Goal: Information Seeking & Learning: Compare options

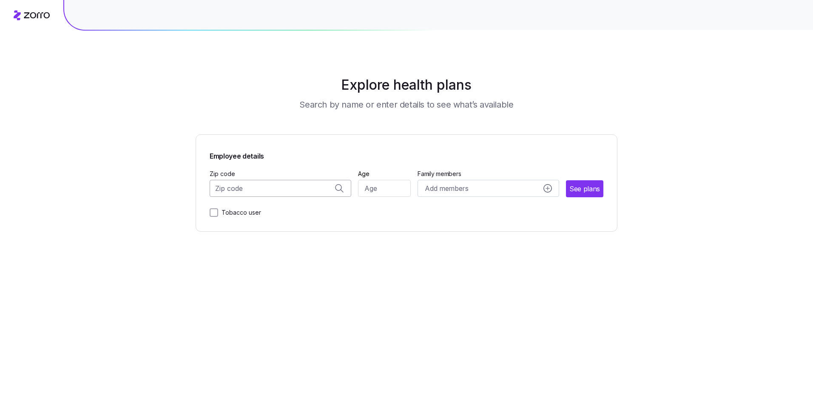
click at [298, 188] on input "Zip code" at bounding box center [281, 188] width 142 height 17
type input "10016"
click at [377, 193] on input "Age" at bounding box center [384, 188] width 53 height 17
type input "50"
click at [582, 194] on button "See plans" at bounding box center [585, 188] width 37 height 17
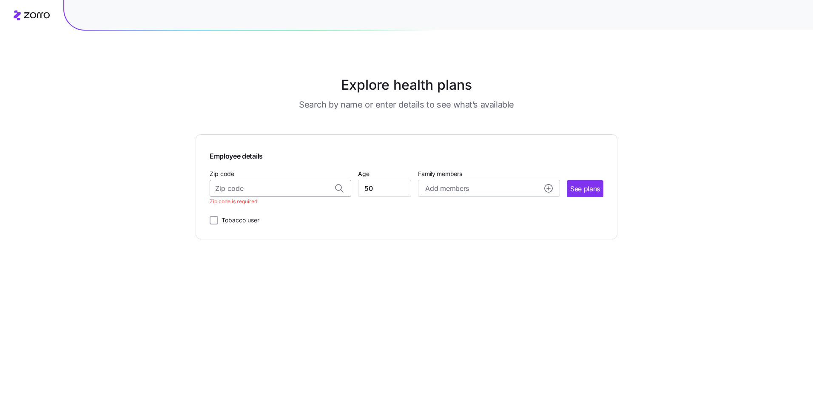
click at [289, 191] on input "Zip code" at bounding box center [281, 188] width 142 height 17
click at [280, 214] on span "10016, [US_STATE][GEOGRAPHIC_DATA], [GEOGRAPHIC_DATA]" at bounding box center [279, 210] width 119 height 11
type input "10016, [US_STATE][GEOGRAPHIC_DATA], [GEOGRAPHIC_DATA]"
click at [584, 181] on button "See plans" at bounding box center [585, 188] width 37 height 17
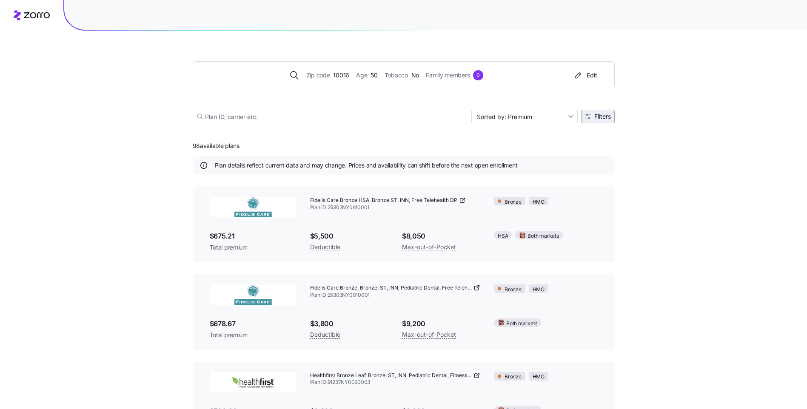
click at [598, 120] on button "Filters" at bounding box center [598, 117] width 34 height 14
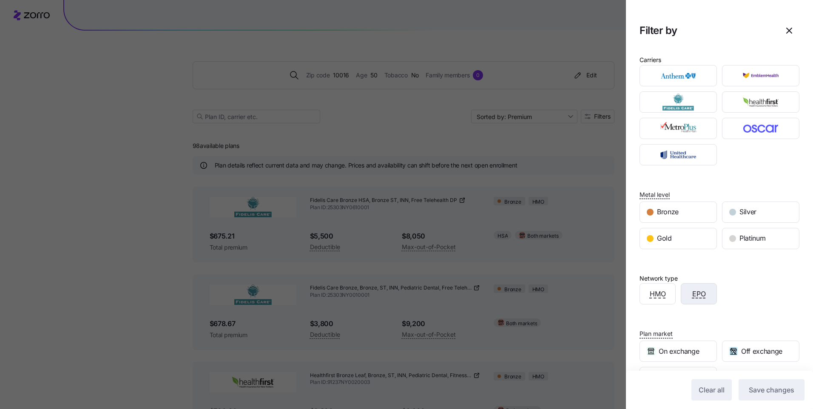
click at [701, 299] on div "EPO" at bounding box center [699, 294] width 35 height 20
click at [773, 395] on span "Save changes" at bounding box center [772, 390] width 46 height 10
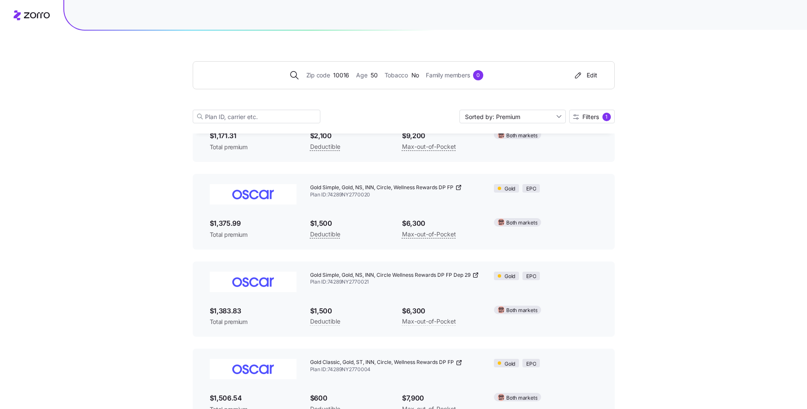
scroll to position [539, 0]
click at [478, 273] on icon at bounding box center [476, 273] width 1 height 1
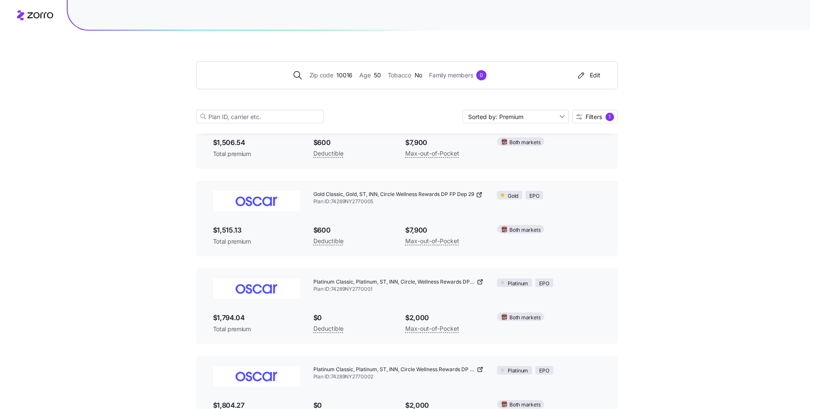
scroll to position [794, 0]
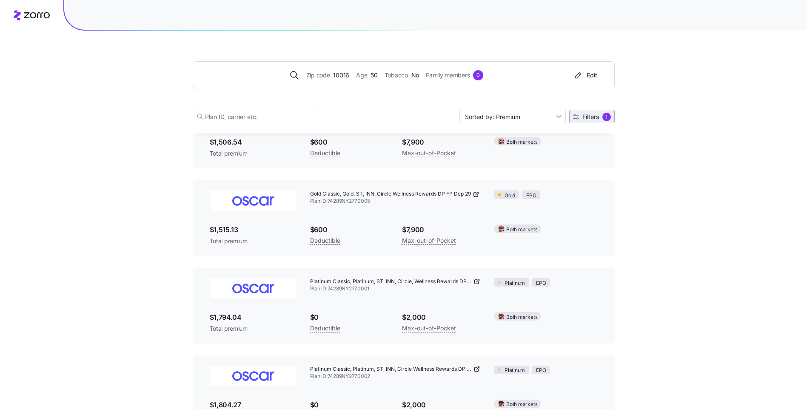
click at [598, 117] on span "Filters" at bounding box center [590, 117] width 17 height 6
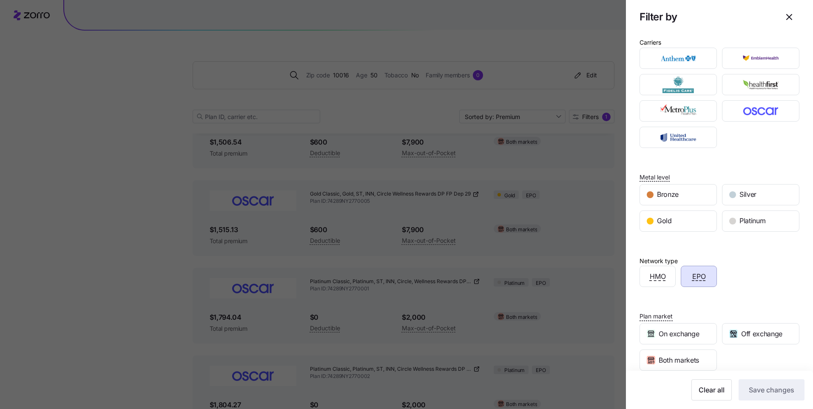
scroll to position [0, 0]
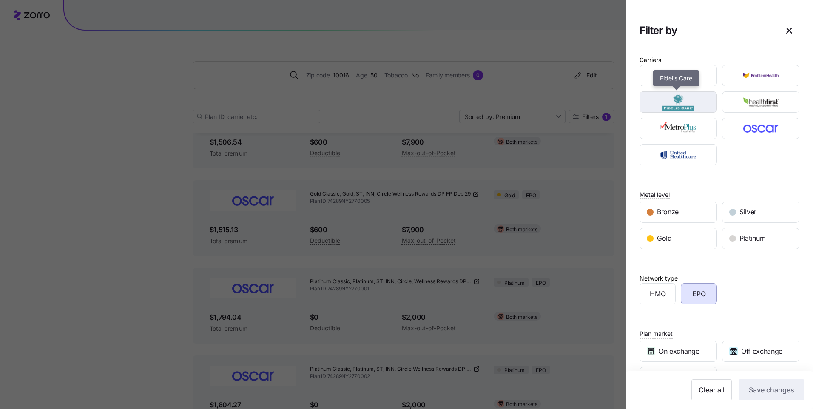
click at [690, 106] on img "button" at bounding box center [678, 102] width 63 height 17
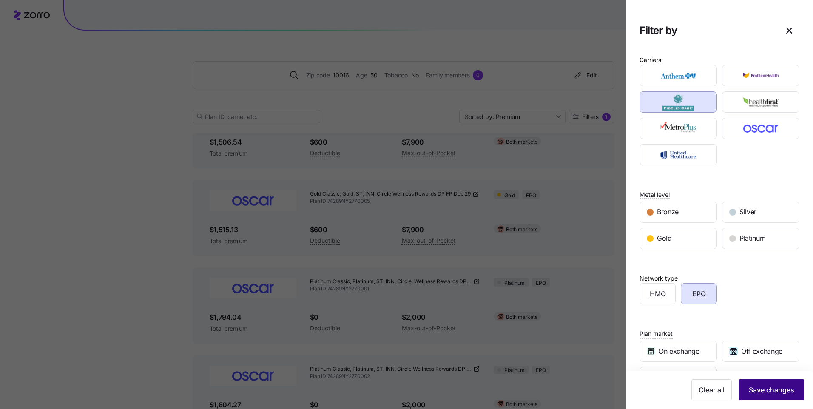
click at [757, 379] on div "Clear all Save changes" at bounding box center [720, 389] width 170 height 21
click at [779, 384] on button "Save changes" at bounding box center [772, 389] width 66 height 21
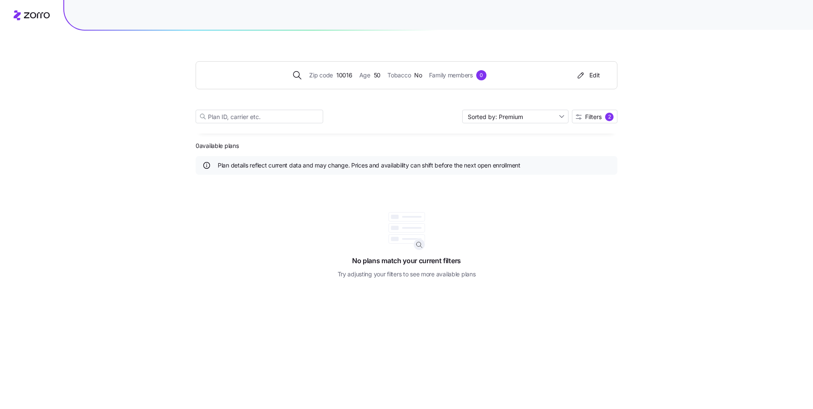
click at [277, 124] on div "Zip code 10016 Age [DEMOGRAPHIC_DATA] Tobacco No Family members 0 Edit Sorted b…" at bounding box center [407, 82] width 422 height 103
click at [288, 115] on input at bounding box center [260, 117] width 128 height 14
click at [599, 119] on span "Filters" at bounding box center [593, 117] width 17 height 6
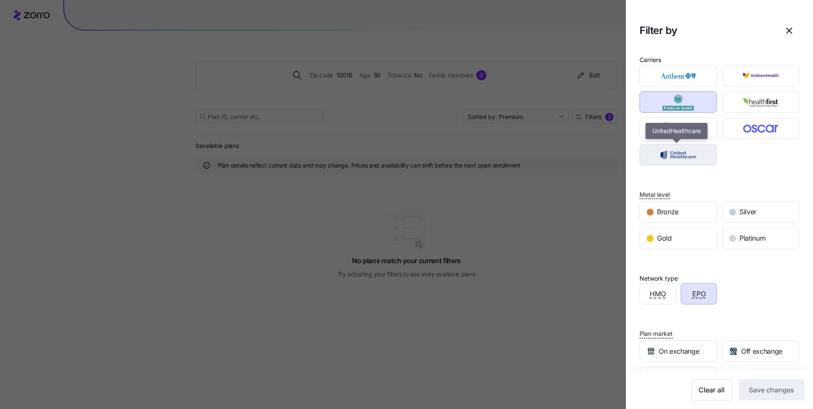
click at [680, 150] on img "button" at bounding box center [678, 154] width 63 height 17
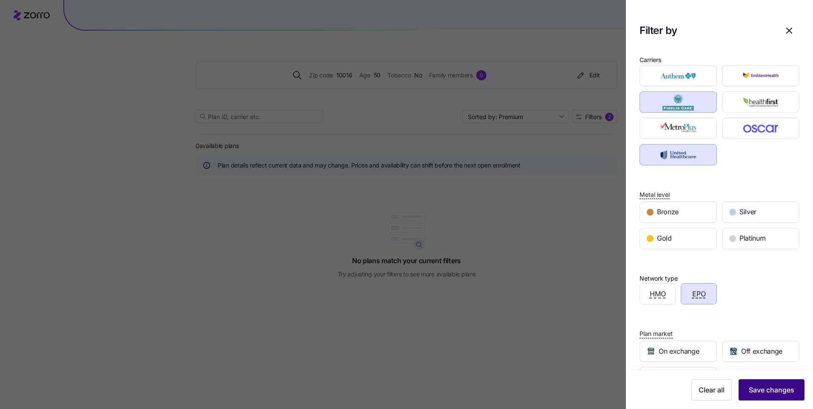
drag, startPoint x: 750, startPoint y: 389, endPoint x: 747, endPoint y: 384, distance: 5.9
click at [747, 384] on button "Save changes" at bounding box center [772, 389] width 66 height 21
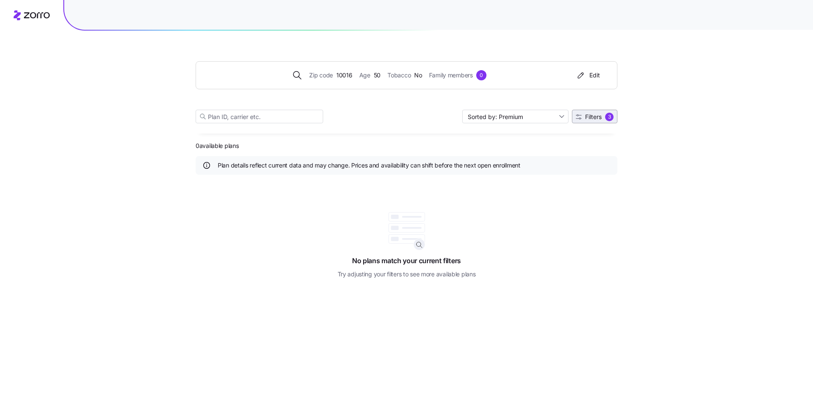
click at [594, 117] on span "Filters" at bounding box center [593, 117] width 17 height 6
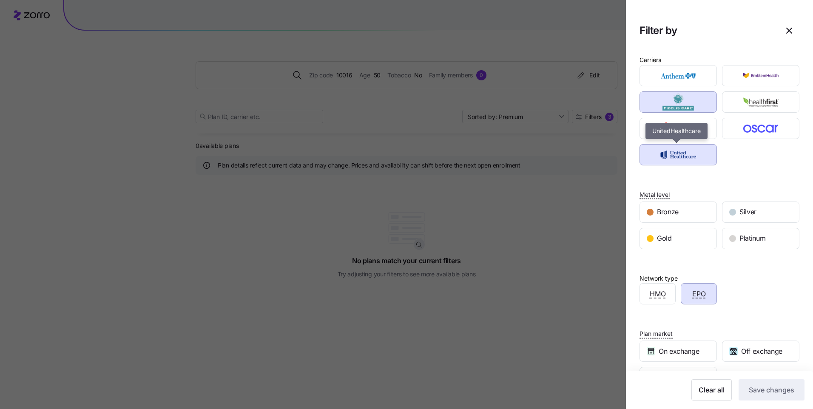
click at [684, 148] on img "button" at bounding box center [678, 154] width 63 height 17
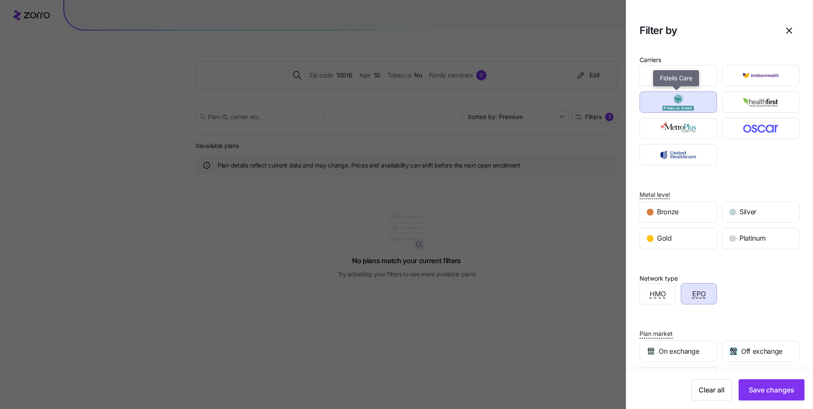
click at [684, 106] on img "button" at bounding box center [678, 102] width 63 height 17
click at [690, 73] on img "button" at bounding box center [678, 75] width 63 height 17
drag, startPoint x: 756, startPoint y: 391, endPoint x: 755, endPoint y: 377, distance: 13.7
click at [755, 377] on div "Clear all Save changes" at bounding box center [719, 390] width 187 height 38
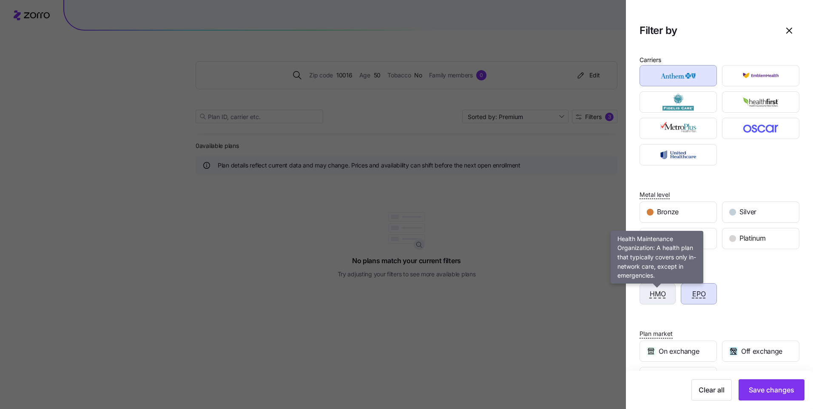
click at [653, 294] on span "HMO" at bounding box center [658, 294] width 16 height 11
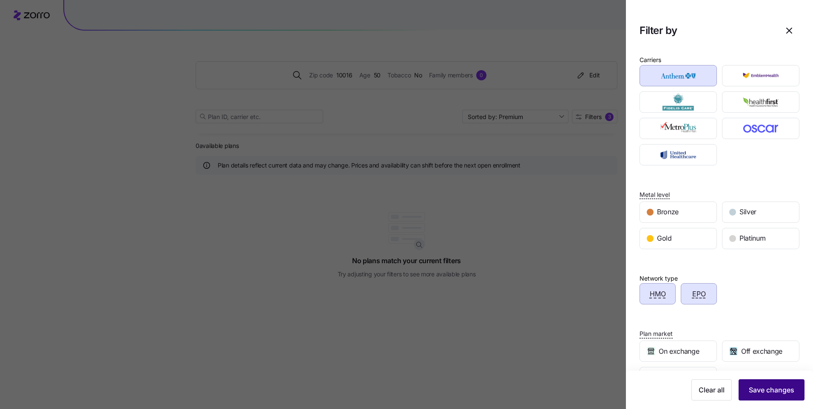
click at [758, 392] on span "Save changes" at bounding box center [772, 390] width 46 height 10
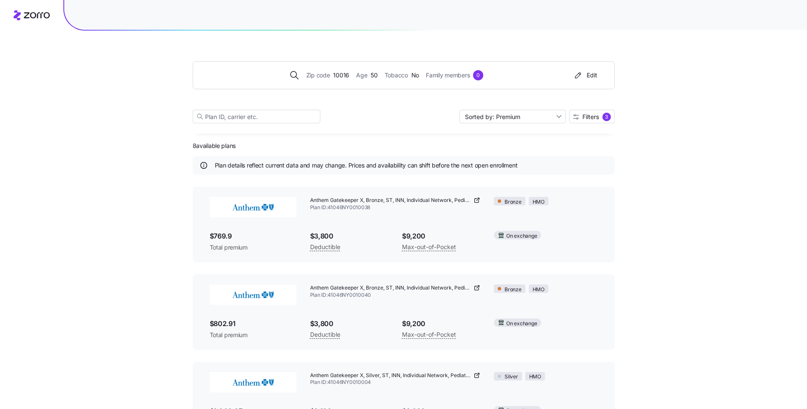
click at [478, 199] on icon at bounding box center [476, 200] width 7 height 7
click at [607, 120] on div "3" at bounding box center [606, 117] width 9 height 9
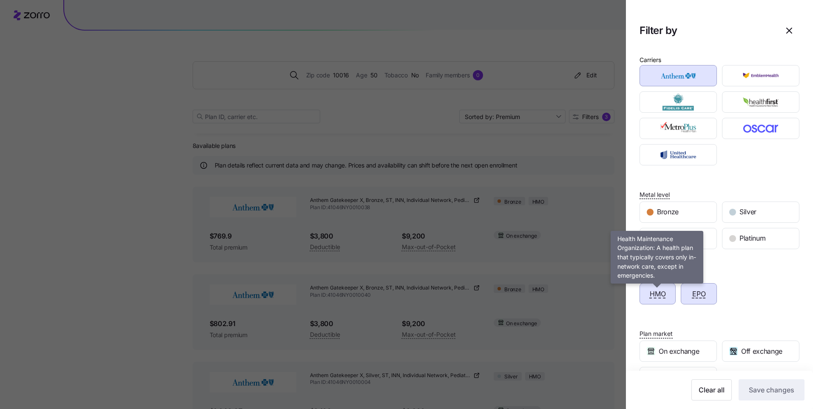
click at [661, 293] on span "HMO" at bounding box center [658, 294] width 16 height 11
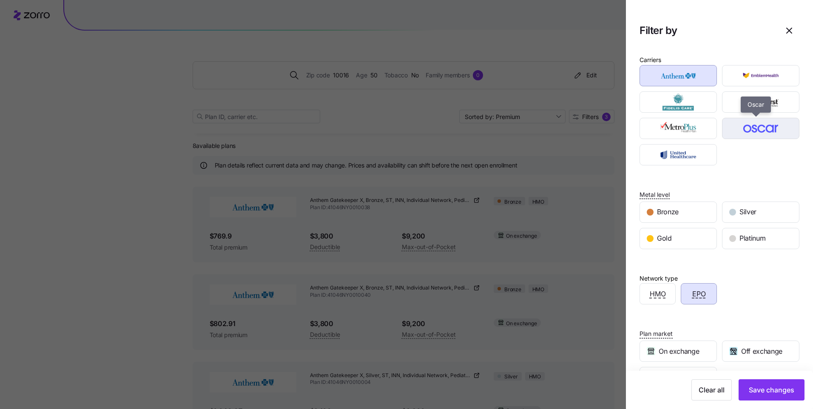
click at [758, 127] on img "button" at bounding box center [761, 128] width 63 height 17
click at [698, 73] on img "button" at bounding box center [678, 75] width 63 height 17
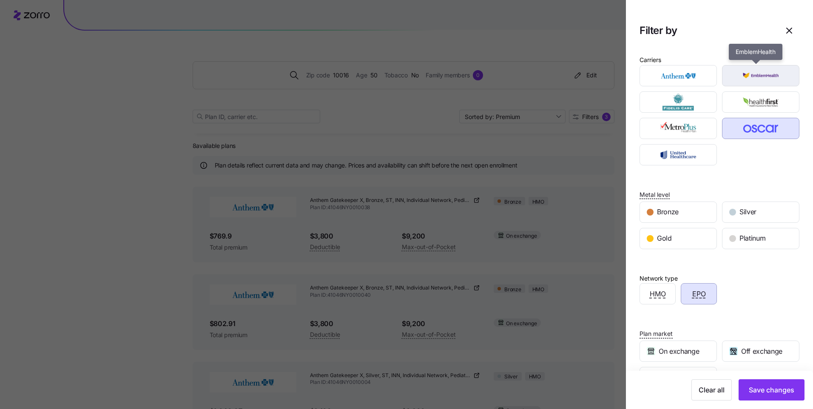
click at [755, 74] on img "button" at bounding box center [761, 75] width 63 height 17
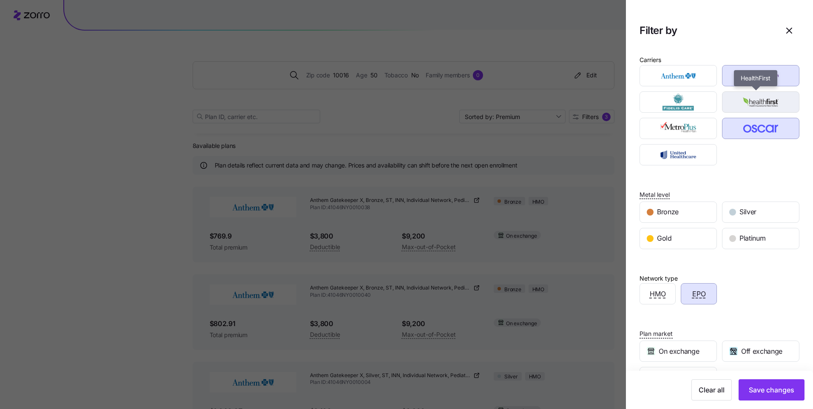
click at [752, 96] on img "button" at bounding box center [761, 102] width 63 height 17
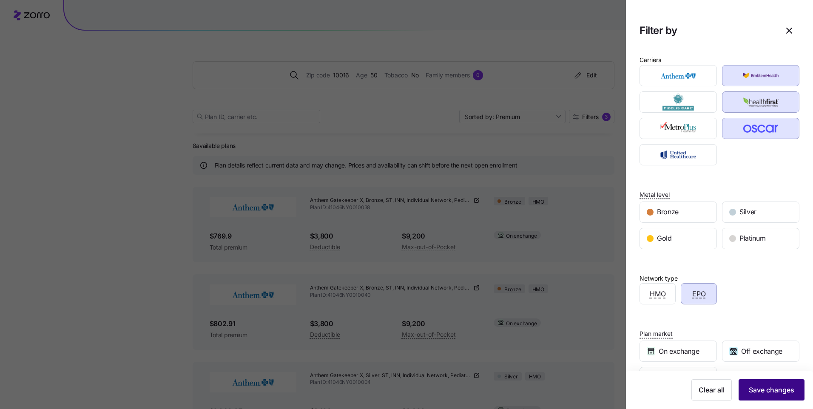
click at [755, 391] on span "Save changes" at bounding box center [772, 390] width 46 height 10
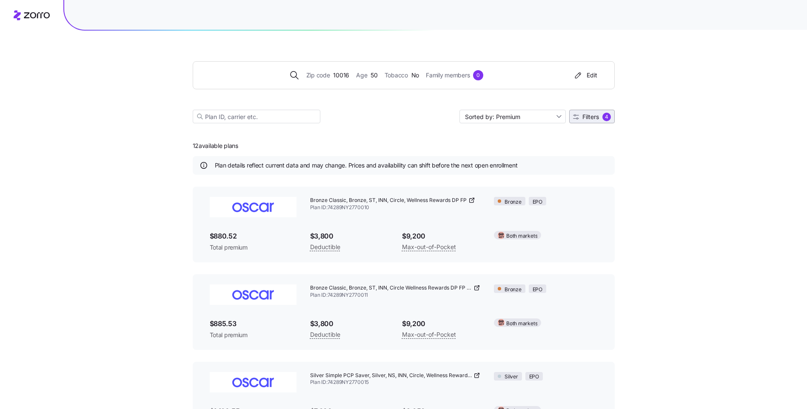
click at [584, 119] on span "Filters" at bounding box center [590, 117] width 17 height 6
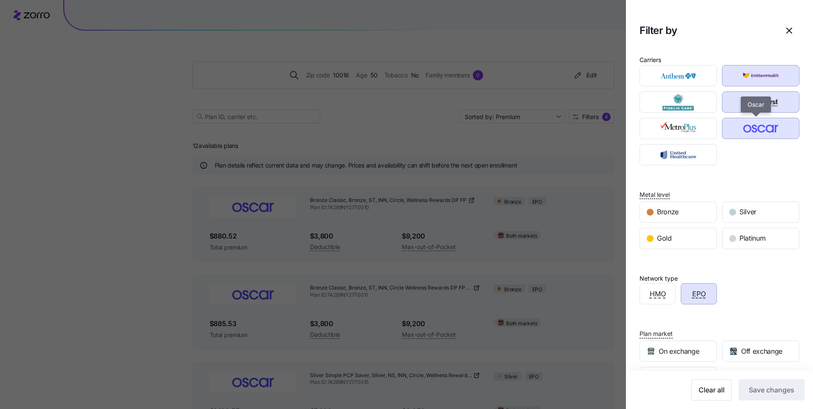
drag, startPoint x: 738, startPoint y: 134, endPoint x: 750, endPoint y: 110, distance: 27.6
click at [738, 134] on img "button" at bounding box center [761, 128] width 63 height 17
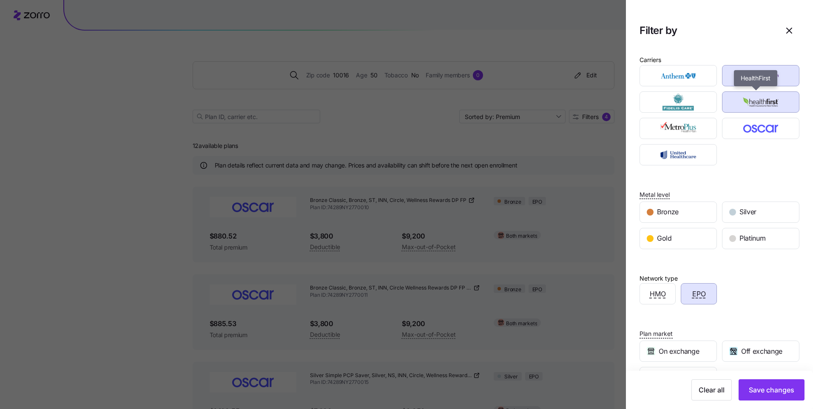
click at [755, 97] on img "button" at bounding box center [761, 102] width 63 height 17
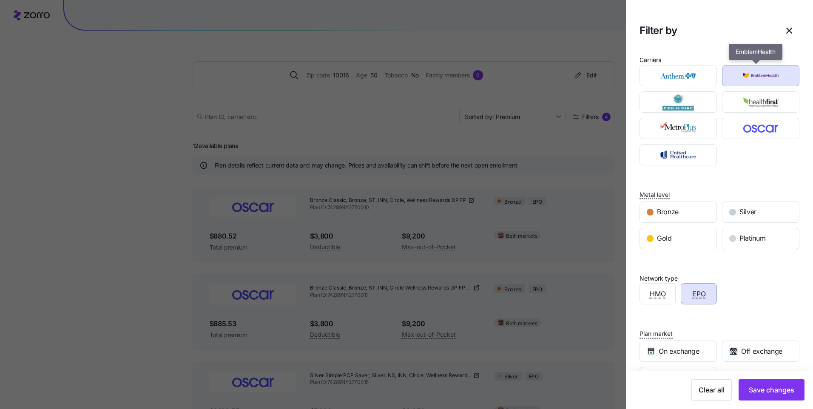
click at [760, 67] on div "button" at bounding box center [761, 76] width 77 height 20
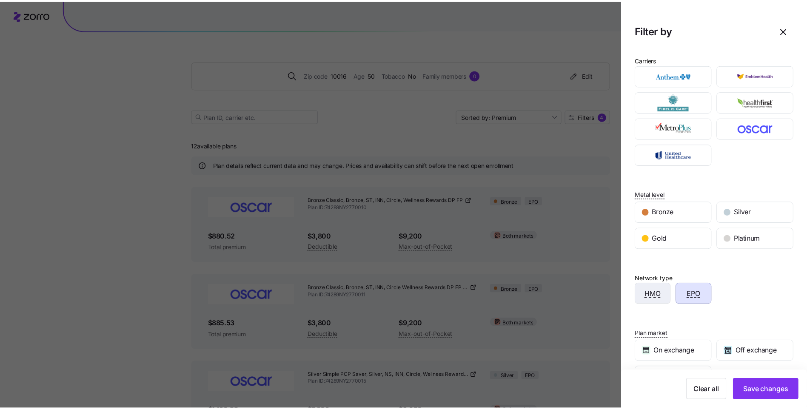
scroll to position [85, 0]
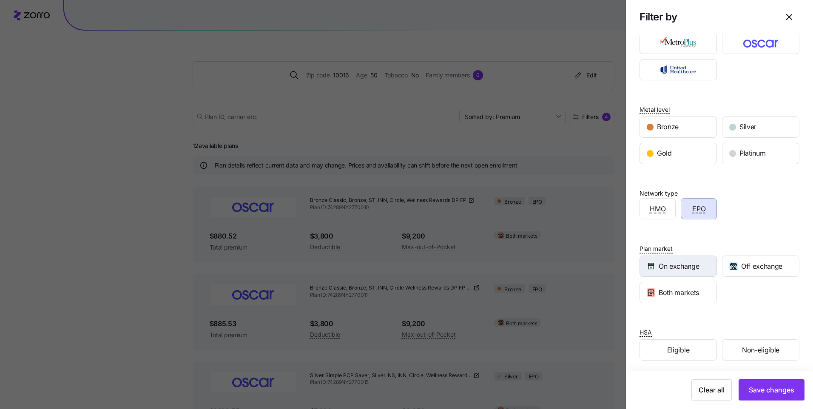
click at [673, 269] on span "On exchange" at bounding box center [679, 266] width 40 height 11
click at [752, 396] on button "Save changes" at bounding box center [772, 389] width 66 height 21
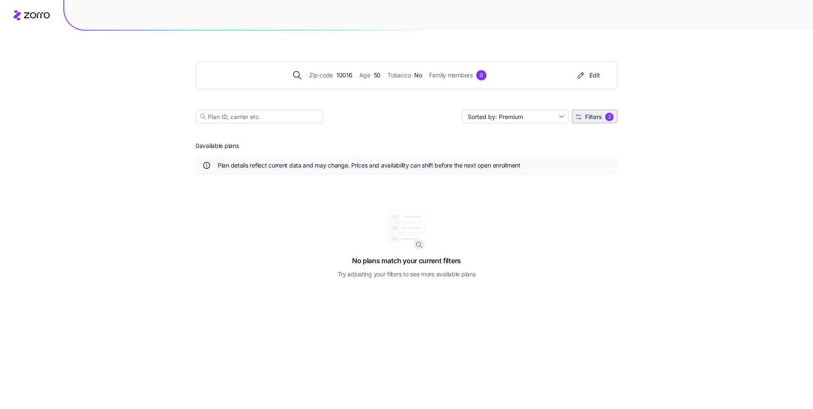
drag, startPoint x: 595, startPoint y: 126, endPoint x: 594, endPoint y: 122, distance: 4.3
click at [595, 123] on div "Zip code 10016 Age [DEMOGRAPHIC_DATA] Tobacco No Family members 0 Edit Sorted b…" at bounding box center [407, 82] width 422 height 103
click at [594, 122] on button "Filters 2" at bounding box center [595, 117] width 46 height 14
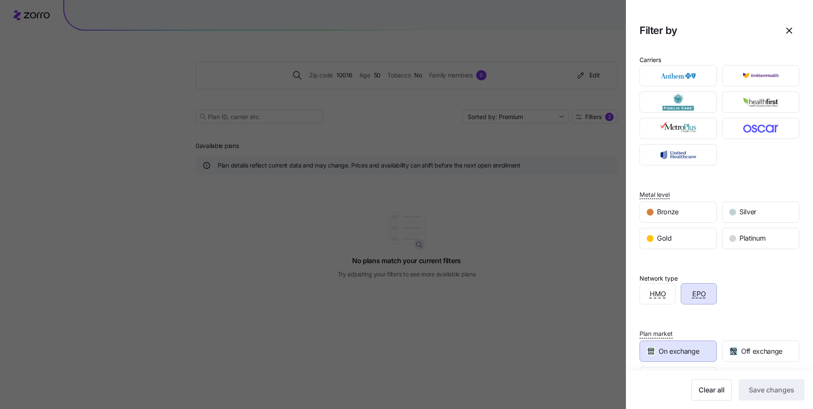
click at [692, 347] on span "On exchange" at bounding box center [679, 351] width 40 height 11
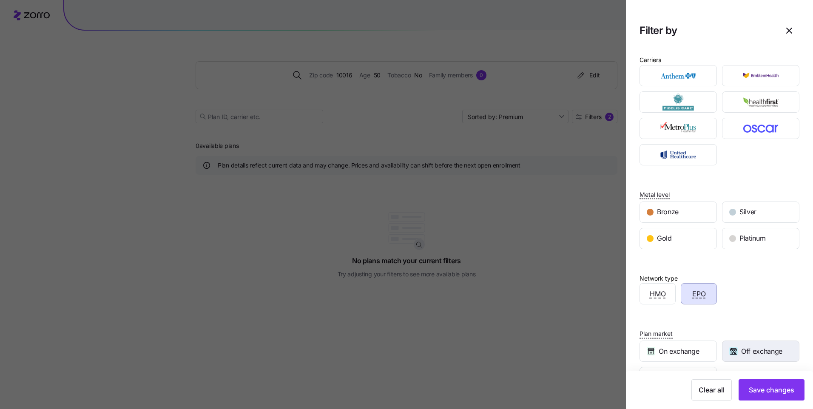
click at [732, 349] on icon "button" at bounding box center [734, 351] width 6 height 6
click at [767, 395] on span "Save changes" at bounding box center [772, 390] width 46 height 10
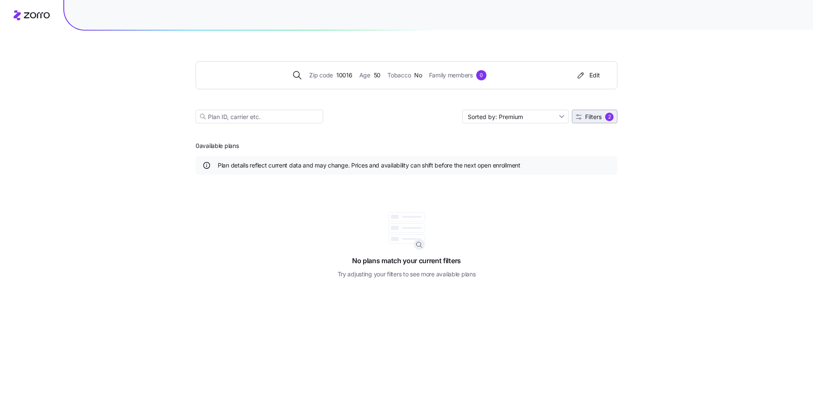
click at [594, 116] on span "Filters" at bounding box center [593, 117] width 17 height 6
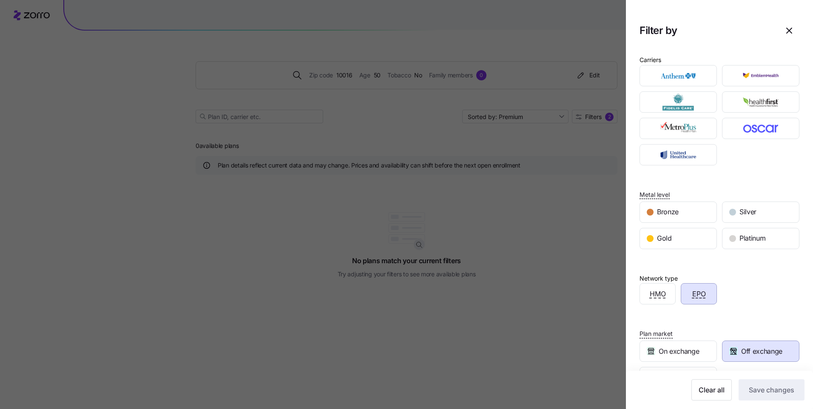
click at [744, 299] on div "HMO EPO" at bounding box center [719, 294] width 165 height 26
click at [727, 319] on div "Plan market On exchange Off exchange Both markets" at bounding box center [720, 349] width 160 height 77
click at [720, 376] on div "Clear all Save changes" at bounding box center [719, 390] width 187 height 38
click at [711, 389] on span "Clear all" at bounding box center [712, 390] width 26 height 10
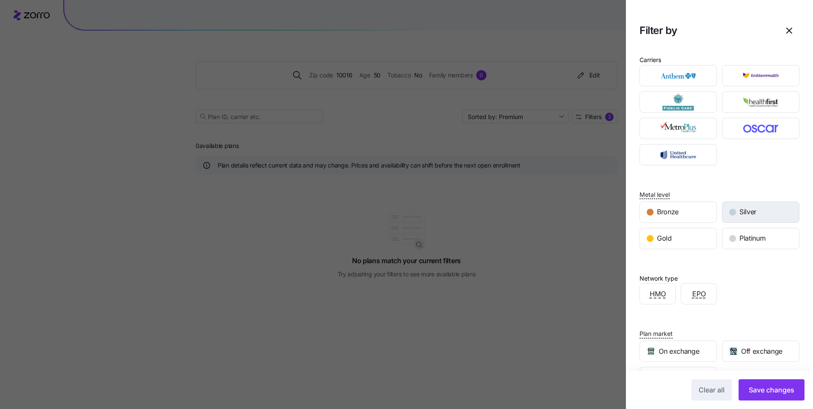
click at [740, 216] on span "Silver" at bounding box center [748, 212] width 17 height 11
click at [683, 296] on div "EPO" at bounding box center [699, 294] width 35 height 20
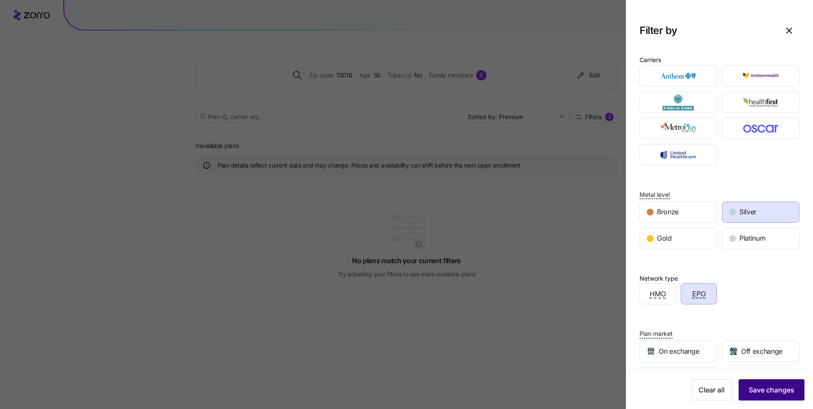
click at [760, 394] on span "Save changes" at bounding box center [772, 390] width 46 height 10
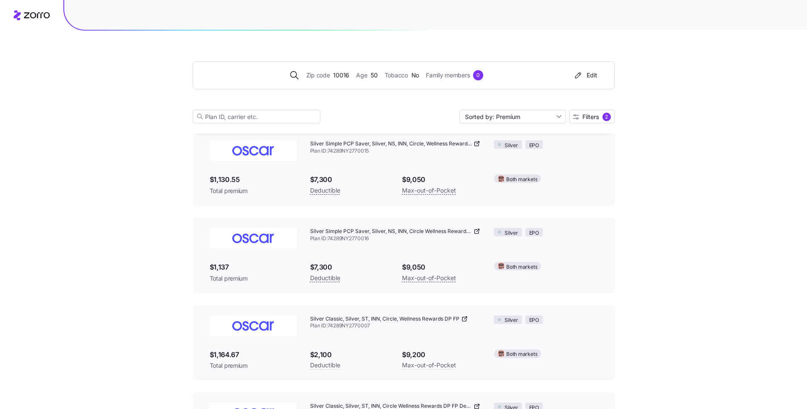
scroll to position [128, 0]
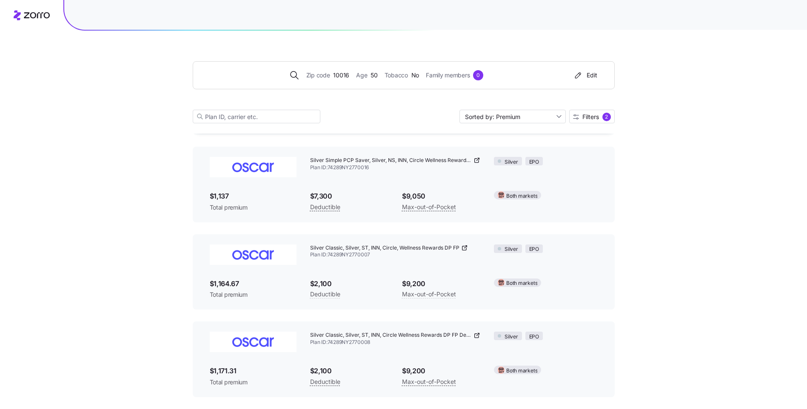
click at [475, 337] on icon at bounding box center [476, 335] width 7 height 7
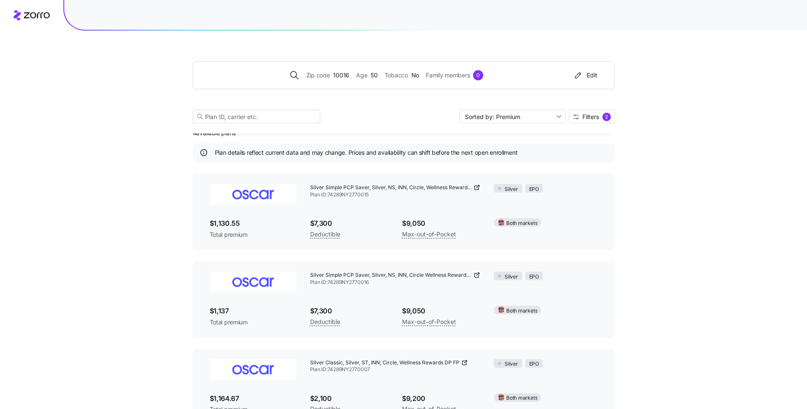
scroll to position [0, 0]
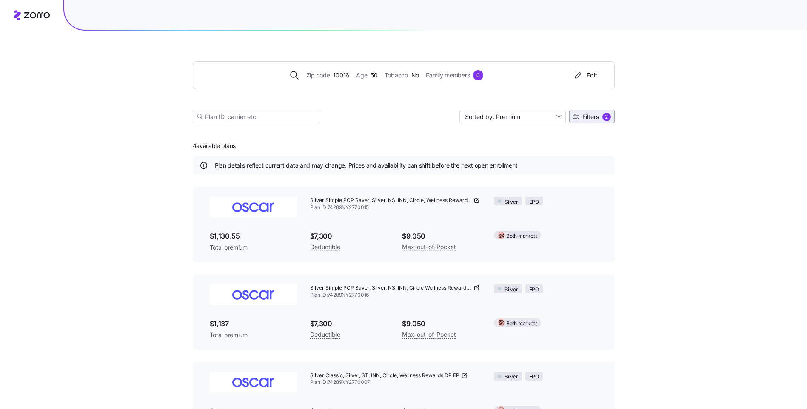
click at [573, 119] on icon "button" at bounding box center [576, 116] width 6 height 5
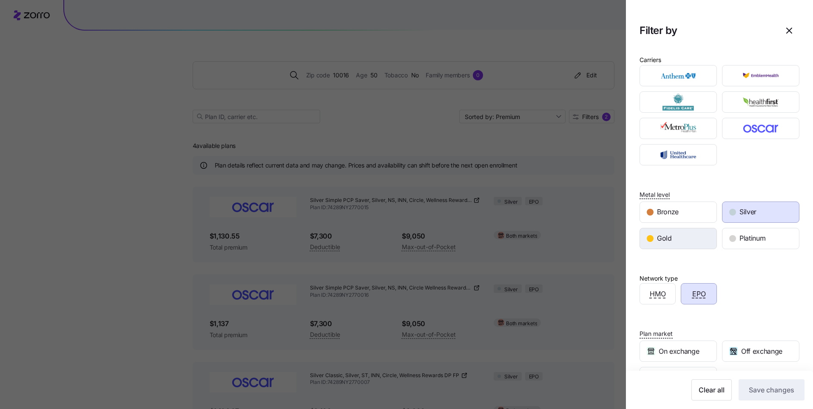
click at [672, 238] on div "Gold" at bounding box center [678, 238] width 77 height 20
click at [734, 216] on div "Silver" at bounding box center [761, 212] width 77 height 20
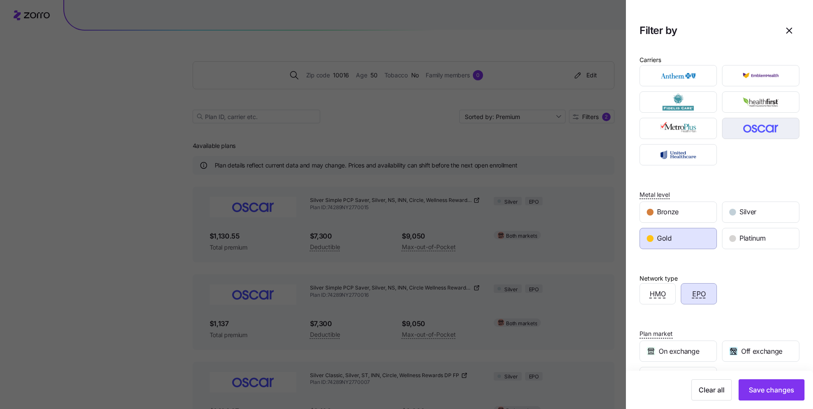
click at [752, 134] on img "button" at bounding box center [761, 128] width 63 height 17
click at [675, 151] on img "button" at bounding box center [678, 154] width 63 height 17
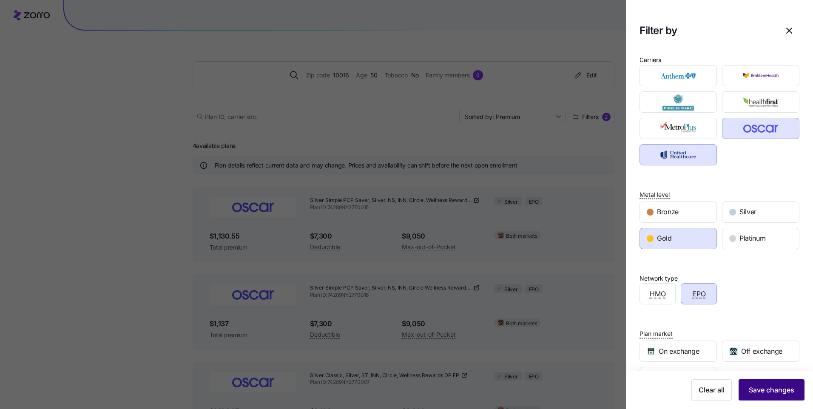
click at [755, 386] on span "Save changes" at bounding box center [772, 390] width 46 height 10
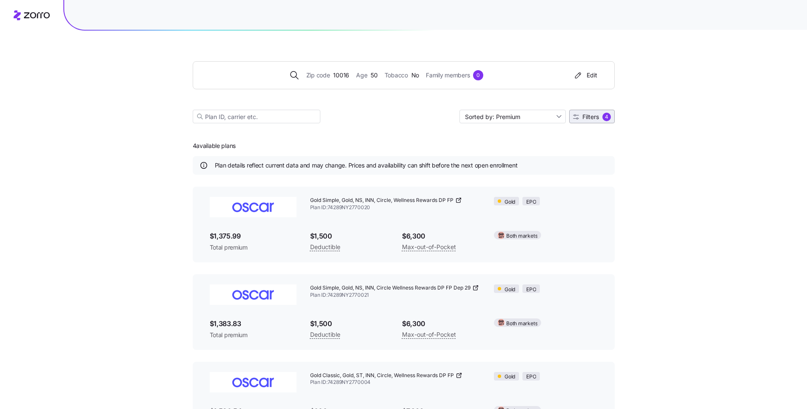
click at [593, 119] on span "Filters" at bounding box center [590, 117] width 17 height 6
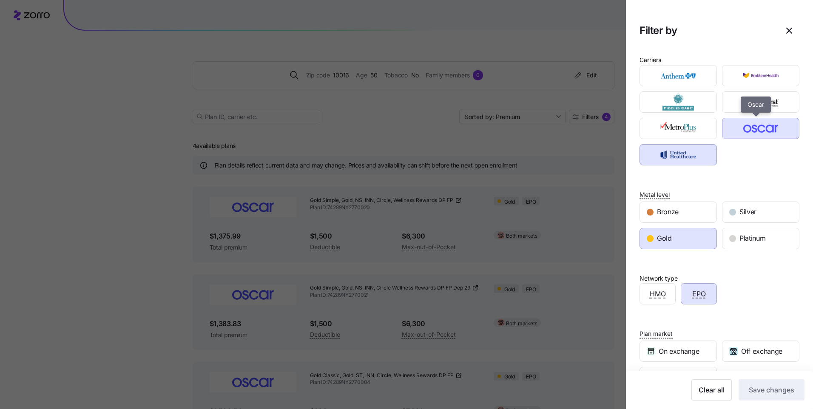
click at [736, 133] on img "button" at bounding box center [761, 128] width 63 height 17
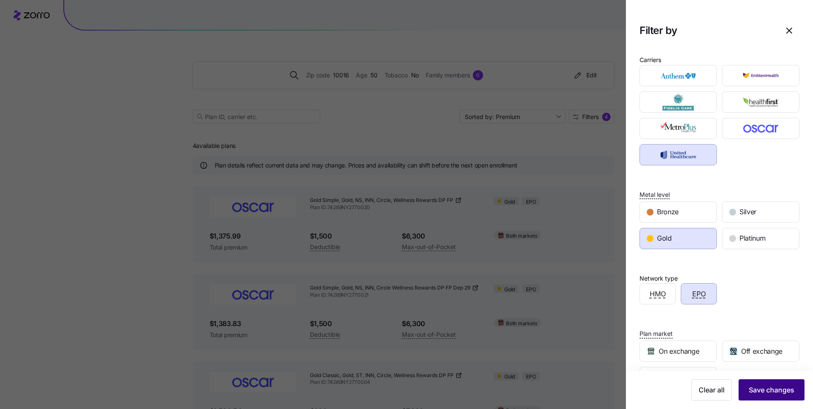
click at [770, 385] on span "Save changes" at bounding box center [772, 390] width 46 height 10
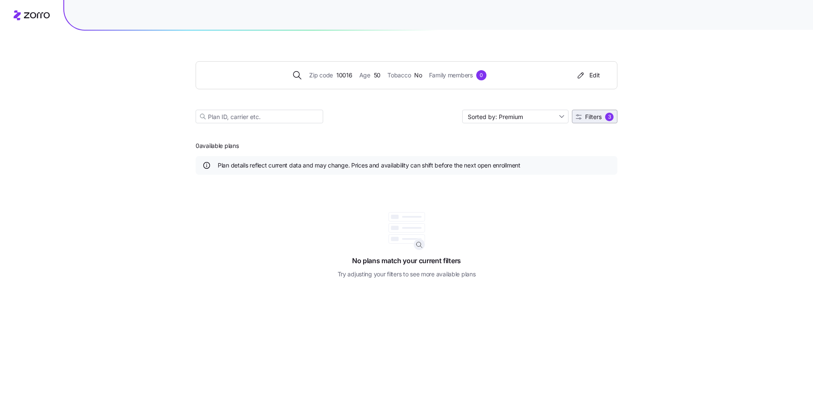
click at [607, 120] on div "3" at bounding box center [609, 117] width 9 height 9
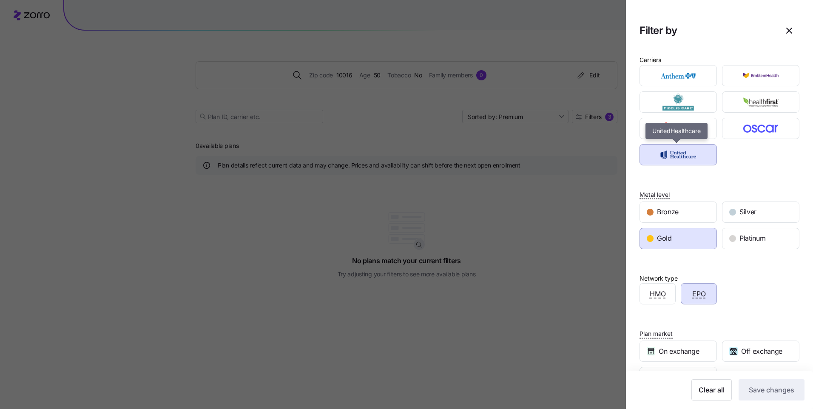
click at [684, 160] on img "button" at bounding box center [678, 154] width 63 height 17
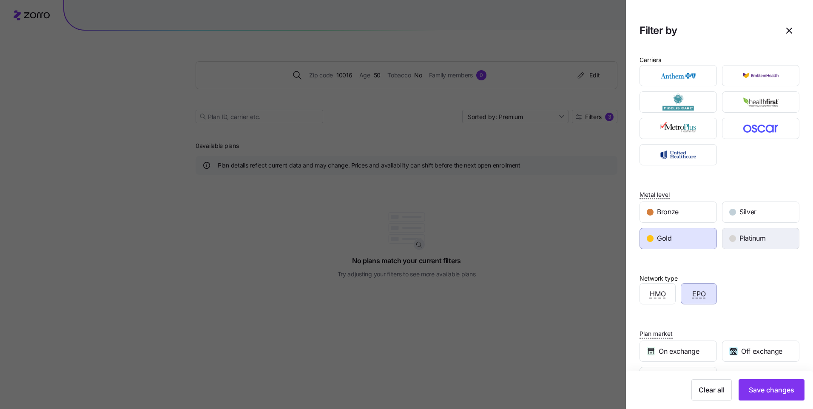
click at [747, 233] on div "Platinum" at bounding box center [761, 238] width 77 height 20
click at [654, 289] on span "HMO" at bounding box center [658, 294] width 16 height 11
click at [755, 387] on span "Save changes" at bounding box center [772, 390] width 46 height 10
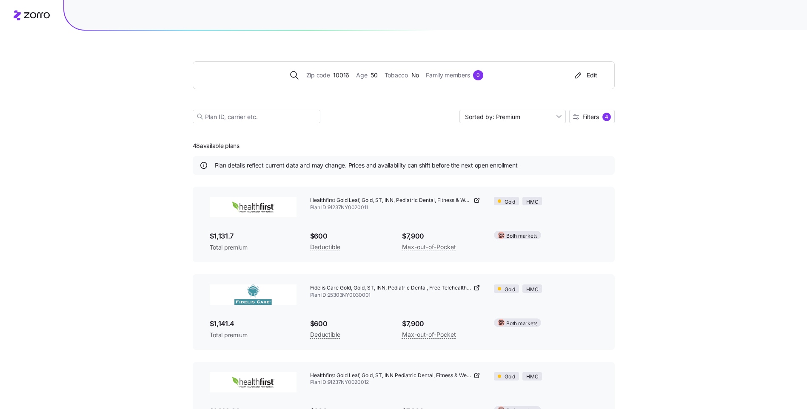
click at [475, 202] on icon at bounding box center [476, 200] width 7 height 7
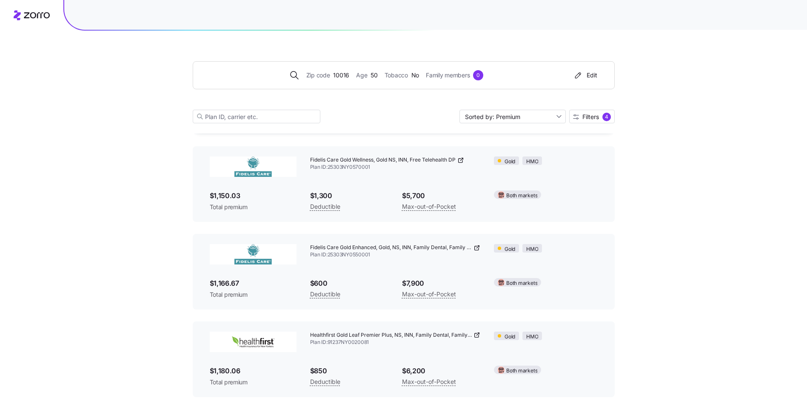
scroll to position [340, 0]
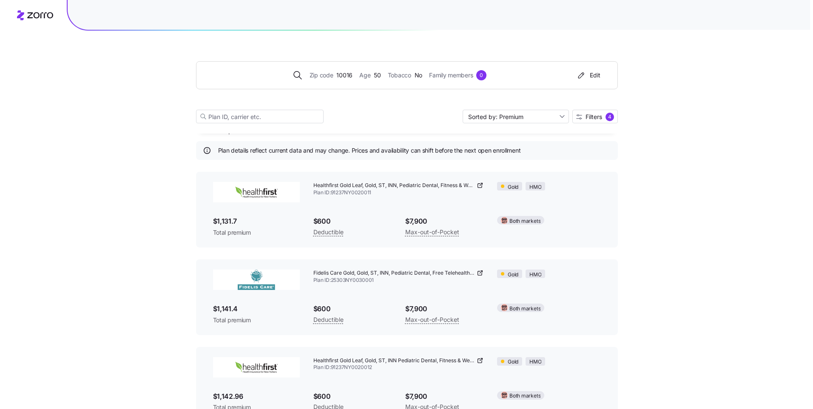
scroll to position [0, 0]
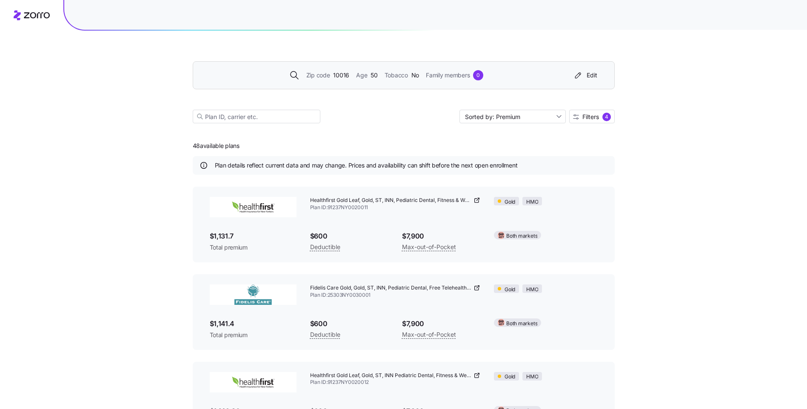
click at [405, 77] on span "Tobacco" at bounding box center [396, 75] width 23 height 9
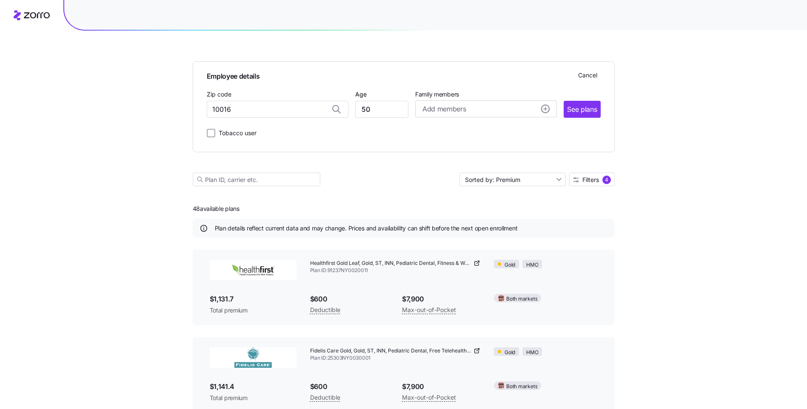
type input "10016, [US_STATE][GEOGRAPHIC_DATA], [GEOGRAPHIC_DATA]"
click at [571, 106] on span "See plans" at bounding box center [582, 109] width 30 height 11
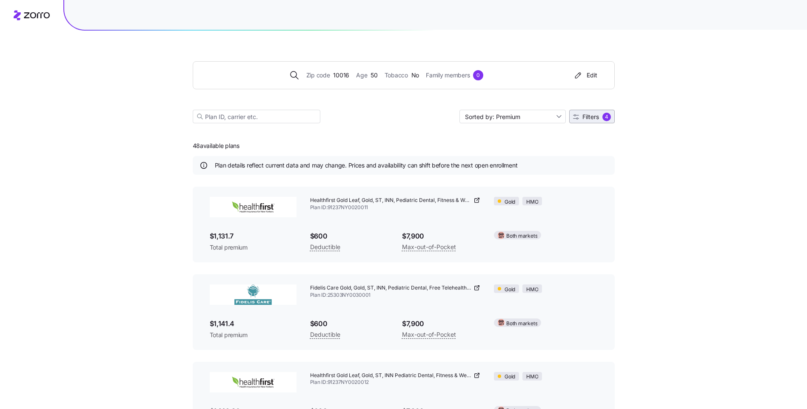
click at [607, 119] on div "4" at bounding box center [606, 117] width 9 height 9
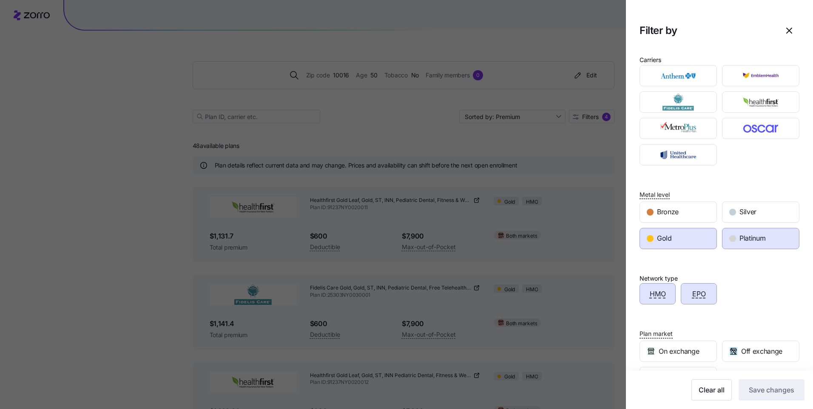
click at [656, 290] on span "HMO" at bounding box center [658, 294] width 16 height 11
click at [707, 288] on div "EPO" at bounding box center [699, 294] width 35 height 20
click at [695, 239] on div "Gold" at bounding box center [678, 238] width 77 height 20
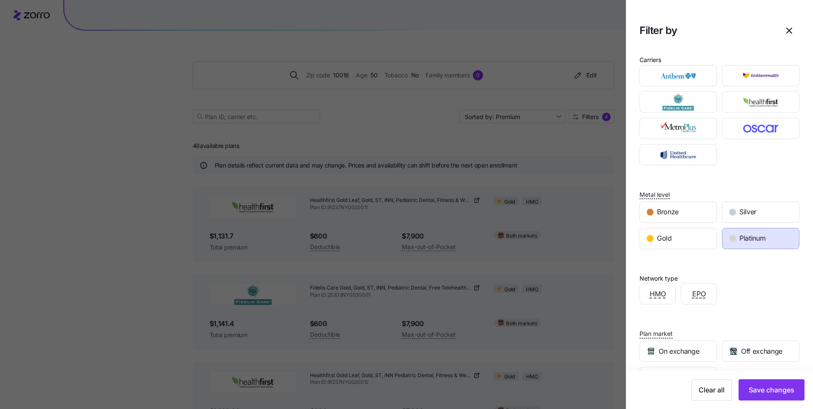
click at [755, 234] on span "Platinum" at bounding box center [753, 238] width 26 height 11
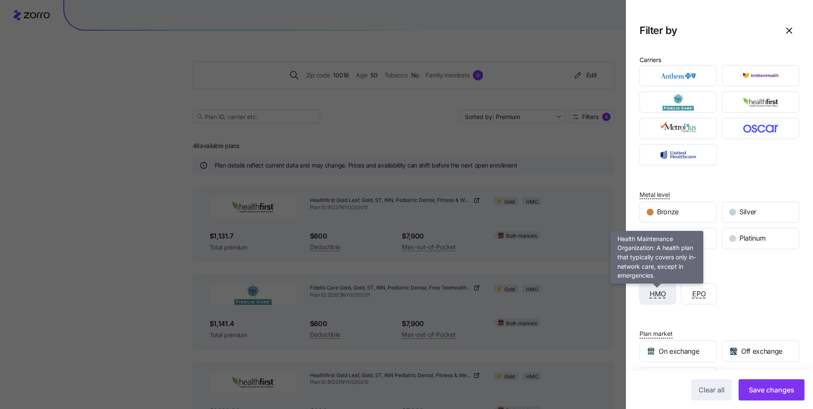
click at [655, 293] on span "HMO" at bounding box center [658, 294] width 16 height 11
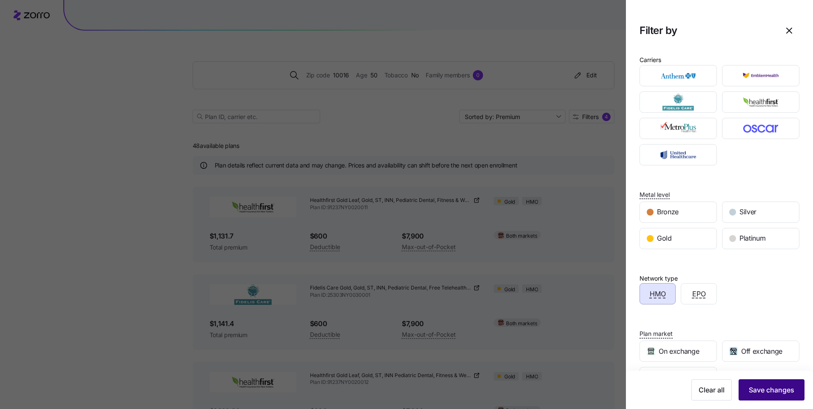
click at [743, 382] on button "Save changes" at bounding box center [772, 389] width 66 height 21
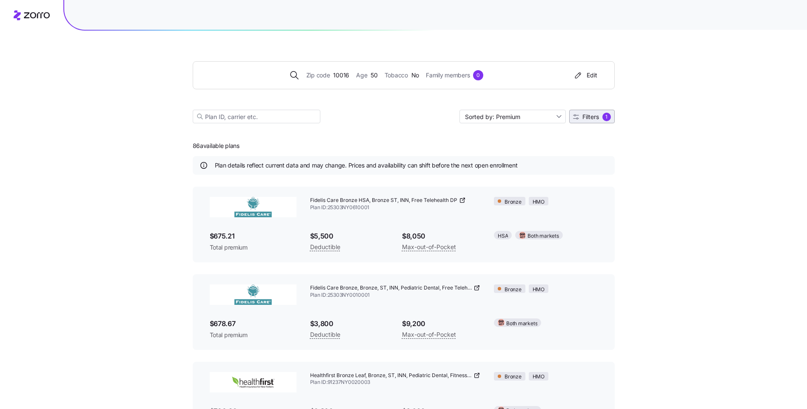
click at [599, 121] on button "Filters 1" at bounding box center [592, 117] width 46 height 14
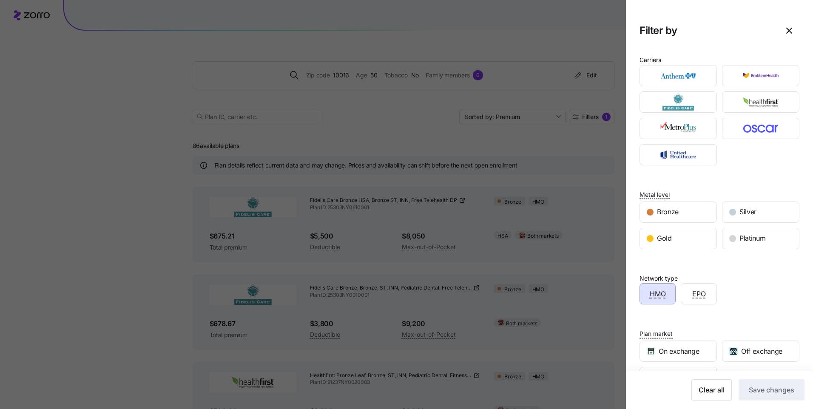
click at [605, 195] on div at bounding box center [406, 204] width 813 height 409
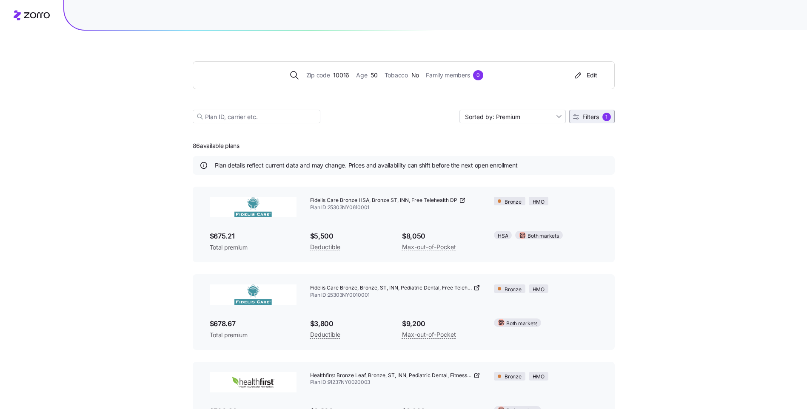
click at [599, 114] on span "Filters 1" at bounding box center [592, 117] width 38 height 9
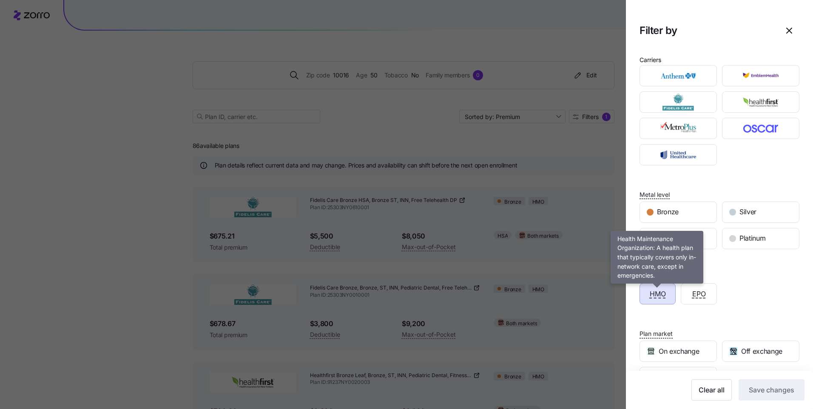
click at [650, 293] on span "HMO" at bounding box center [658, 294] width 16 height 11
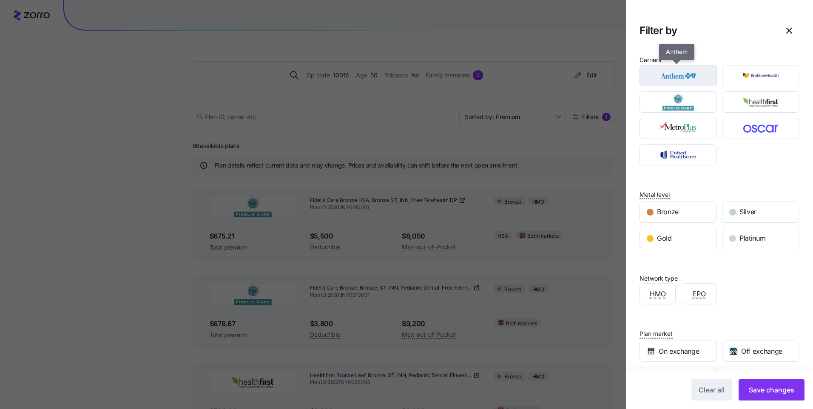
click at [683, 77] on img "button" at bounding box center [678, 75] width 63 height 17
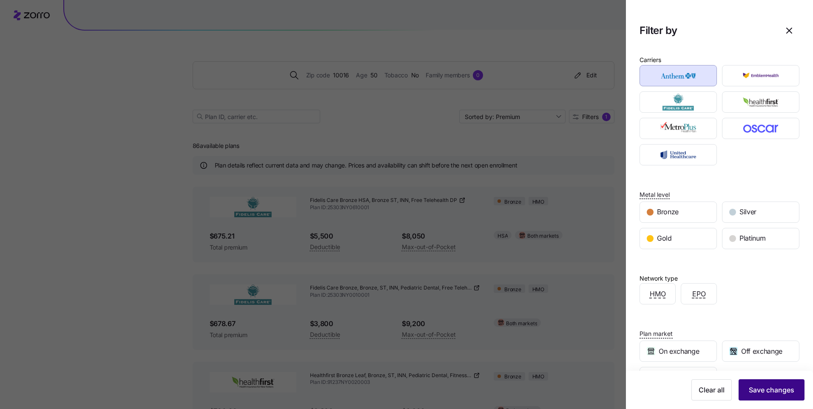
click at [768, 385] on button "Save changes" at bounding box center [772, 389] width 66 height 21
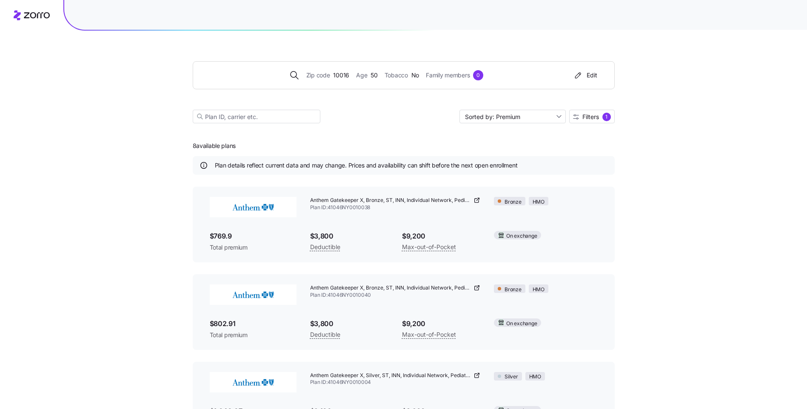
click at [592, 124] on div "Zip code 10016 Age [DEMOGRAPHIC_DATA] Tobacco No Family members 0 Edit Sorted b…" at bounding box center [404, 82] width 422 height 103
click at [598, 119] on span "Filters" at bounding box center [590, 117] width 17 height 6
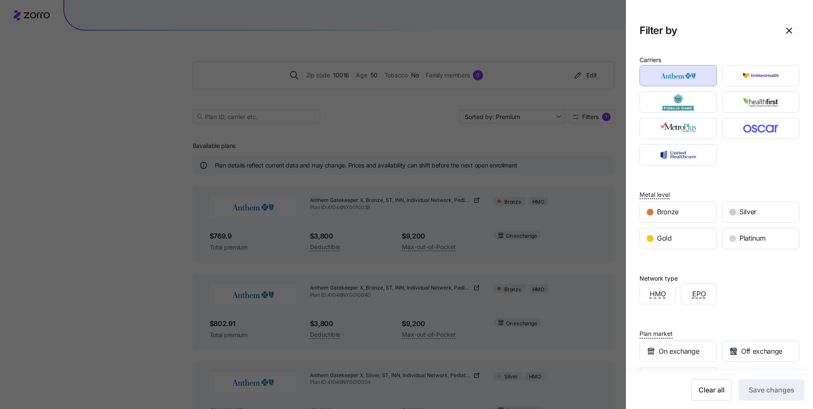
click at [570, 211] on div at bounding box center [406, 204] width 813 height 409
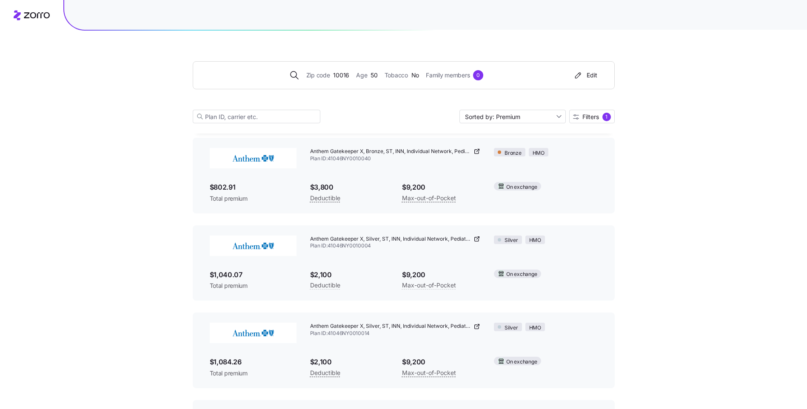
scroll to position [137, 0]
click at [583, 76] on div "Edit" at bounding box center [585, 75] width 24 height 9
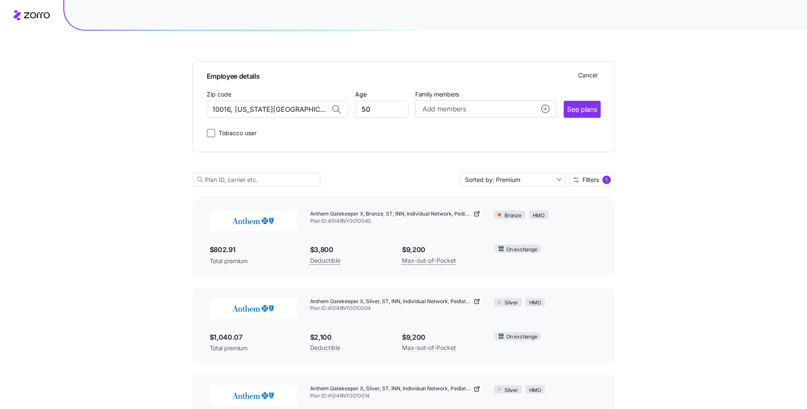
scroll to position [200, 0]
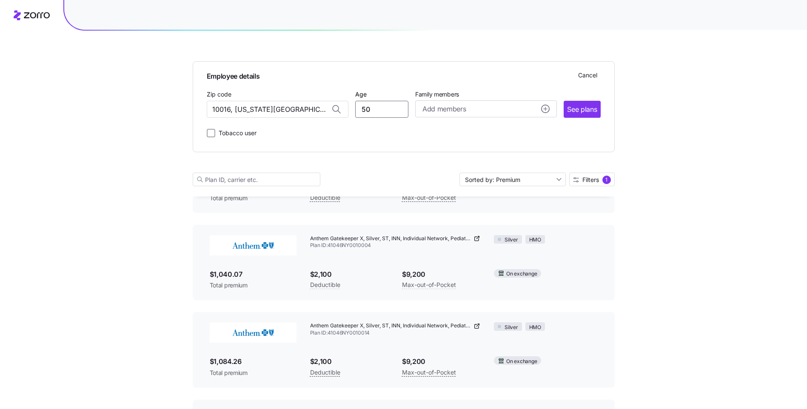
click at [381, 110] on input "50" at bounding box center [381, 109] width 53 height 17
type input "5"
type input "40"
click at [594, 112] on span "See plans" at bounding box center [582, 109] width 30 height 11
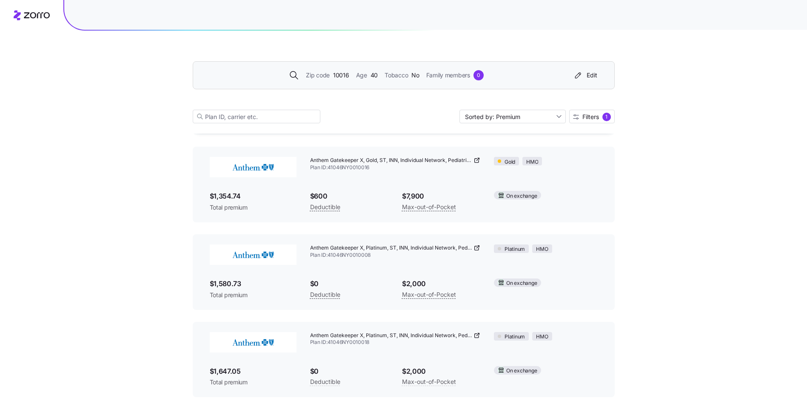
scroll to position [0, 0]
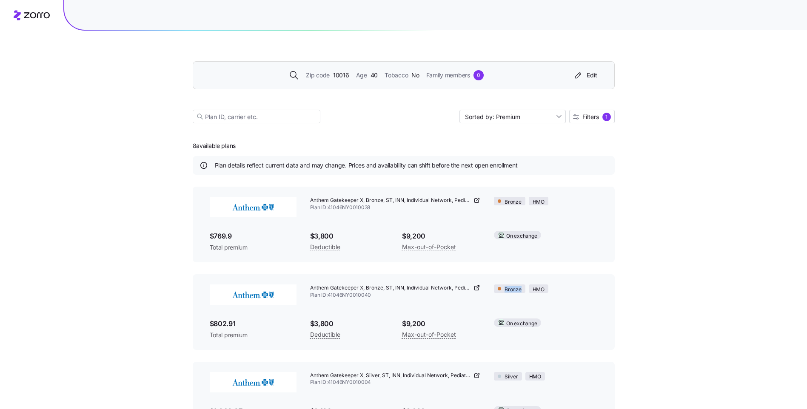
drag, startPoint x: 512, startPoint y: 297, endPoint x: 551, endPoint y: 328, distance: 50.0
click at [551, 328] on div "Anthem Gatekeeper X, Bronze, ST, INN, Individual Network, Pediatric Dental DP F…" at bounding box center [404, 312] width 402 height 69
